Goal: Task Accomplishment & Management: Use online tool/utility

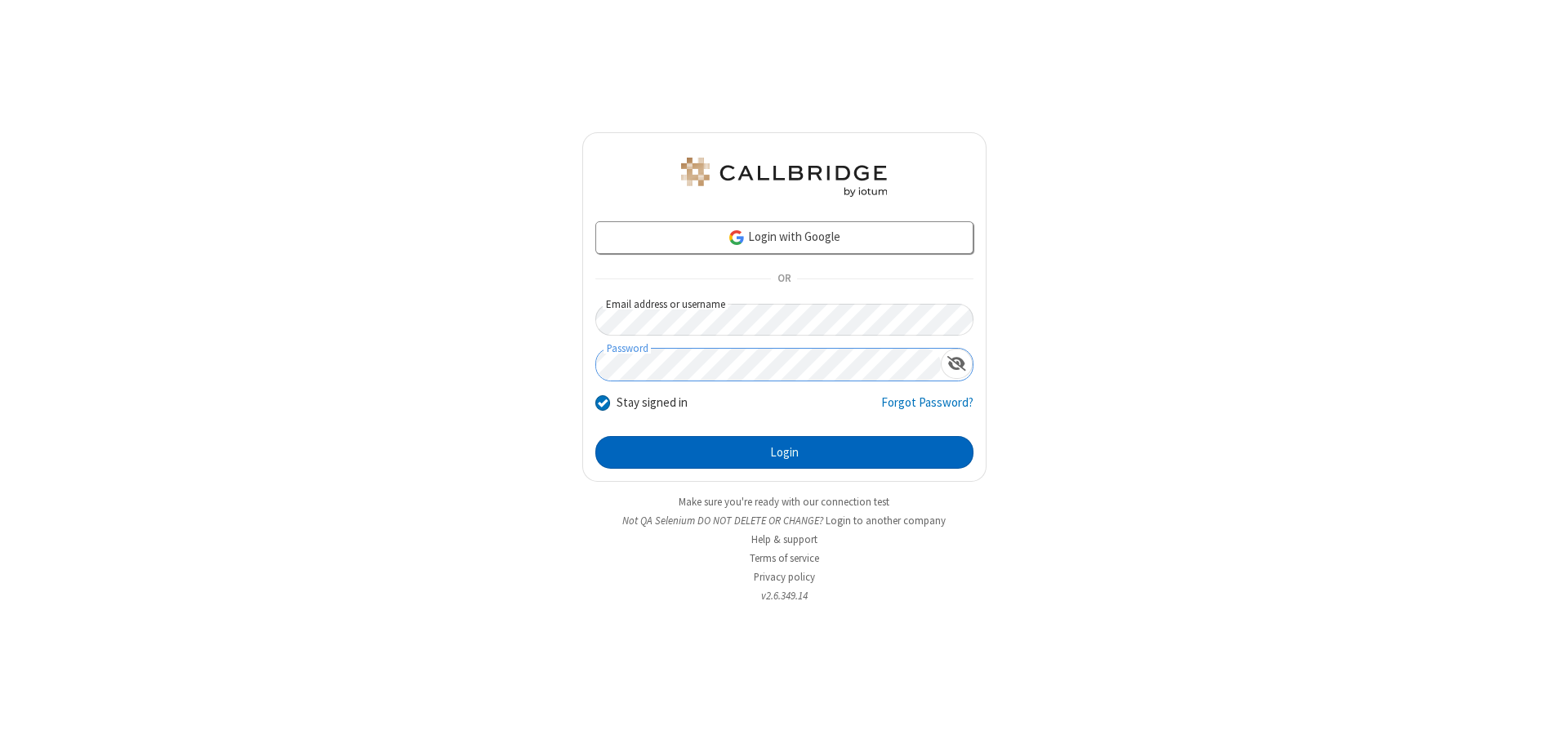
click at [784, 453] on button "Login" at bounding box center [784, 453] width 378 height 32
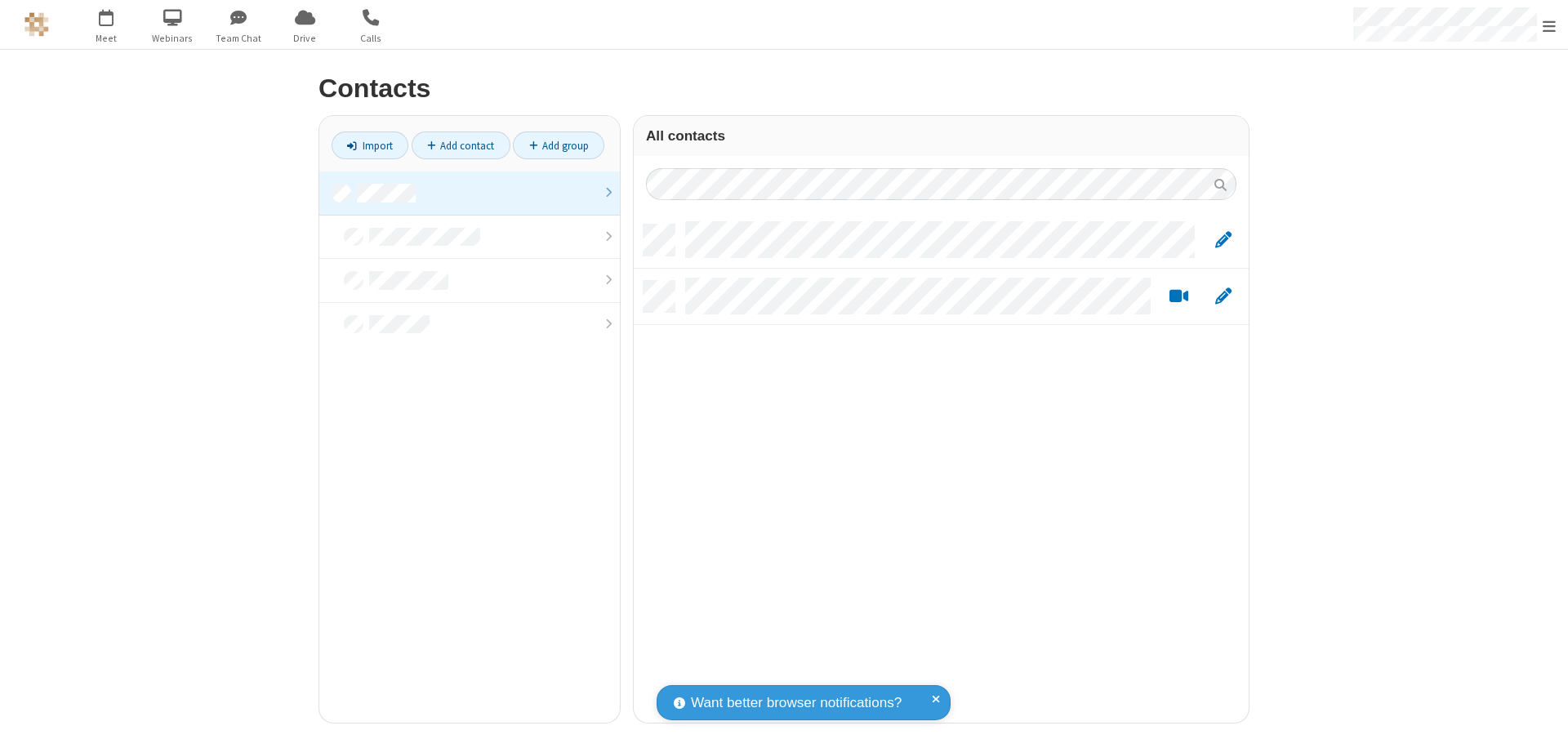
scroll to position [498, 603]
click at [470, 193] on link at bounding box center [470, 194] width 301 height 44
click at [461, 146] on link "Add contact" at bounding box center [461, 145] width 99 height 28
